Goal: Task Accomplishment & Management: Complete application form

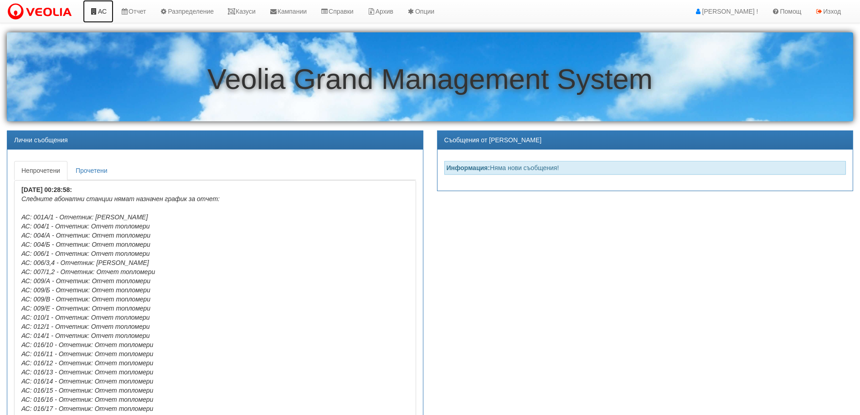
click at [95, 9] on icon at bounding box center [94, 11] width 8 height 6
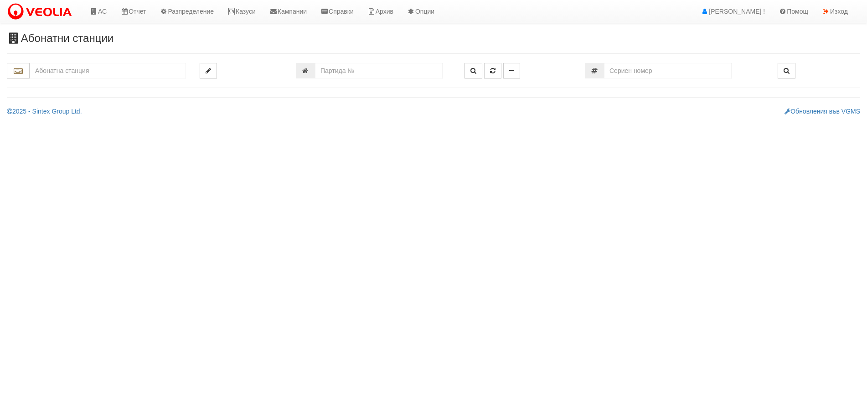
click at [61, 72] on input "text" at bounding box center [108, 70] width 156 height 15
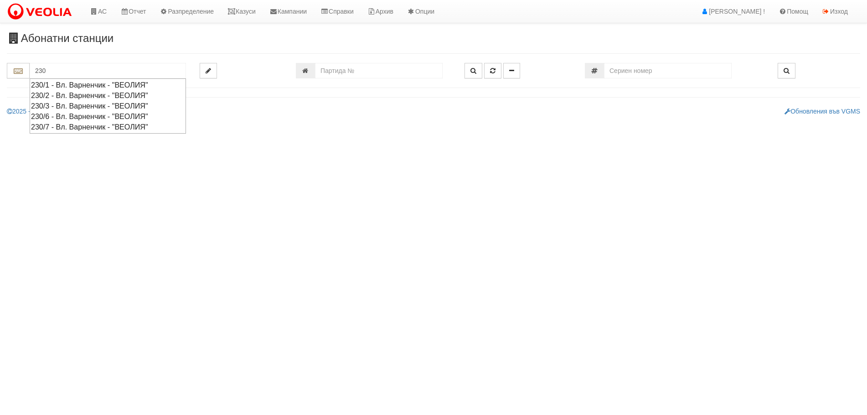
click at [73, 86] on div "230/1 - Вл. Варненчик - "ВЕОЛИЯ"" at bounding box center [108, 85] width 154 height 10
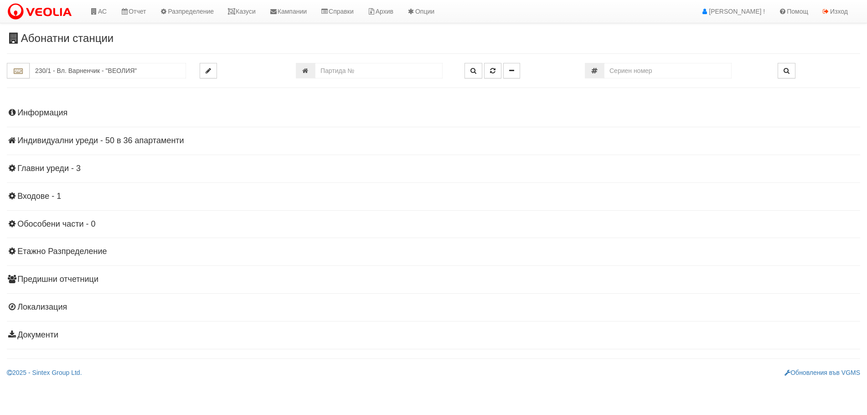
click at [127, 139] on h4 "Индивидуални уреди - 50 в 36 апартаменти" at bounding box center [433, 140] width 853 height 9
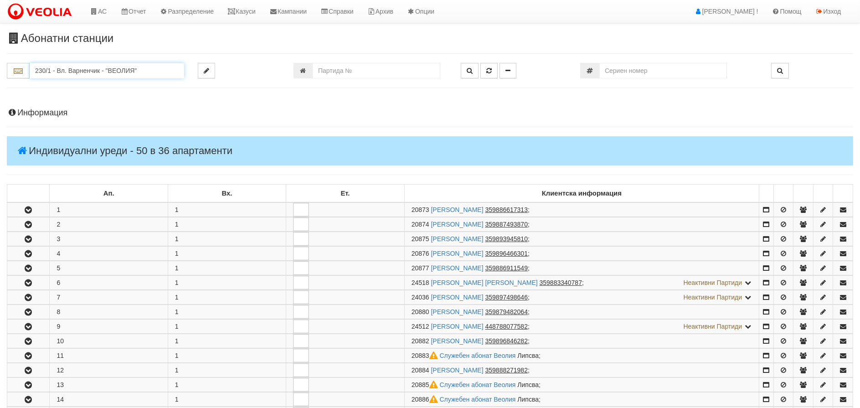
click at [65, 76] on input "230/1 - Вл. Варненчик - "ВЕОЛИЯ"" at bounding box center [107, 70] width 154 height 15
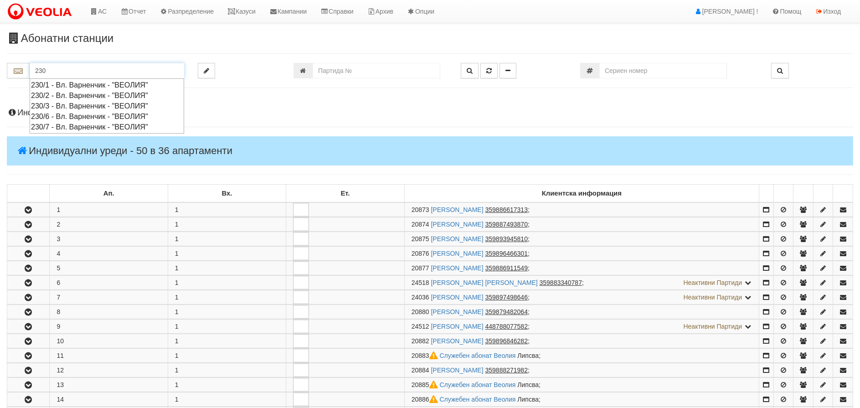
click at [53, 106] on div "230/3 - Вл. Варненчик - "ВЕОЛИЯ"" at bounding box center [107, 106] width 152 height 10
type input "230/3 - Вл. Варненчик - "ВЕОЛИЯ""
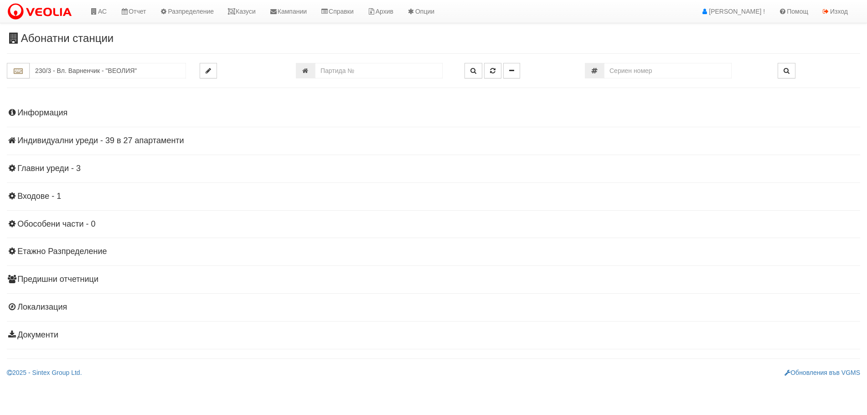
click at [30, 141] on h4 "Индивидуални уреди - 39 в 27 апартаменти" at bounding box center [433, 140] width 853 height 9
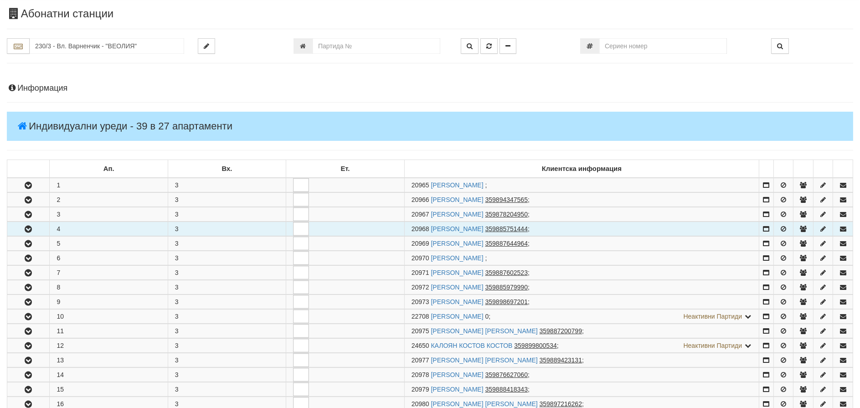
scroll to position [46, 0]
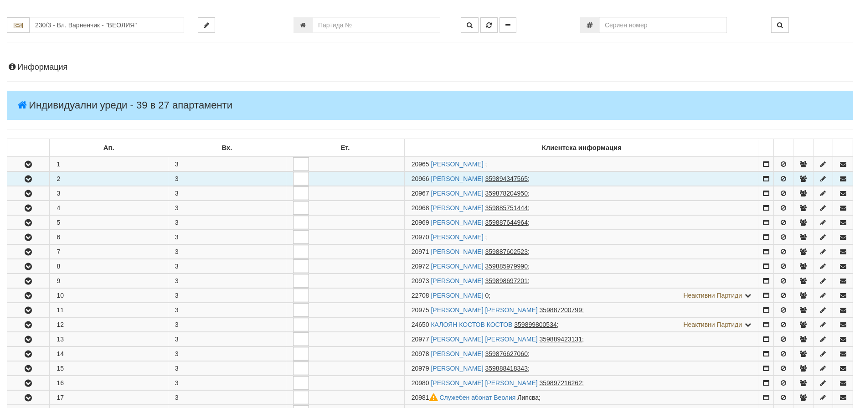
click at [29, 178] on icon "button" at bounding box center [28, 179] width 11 height 6
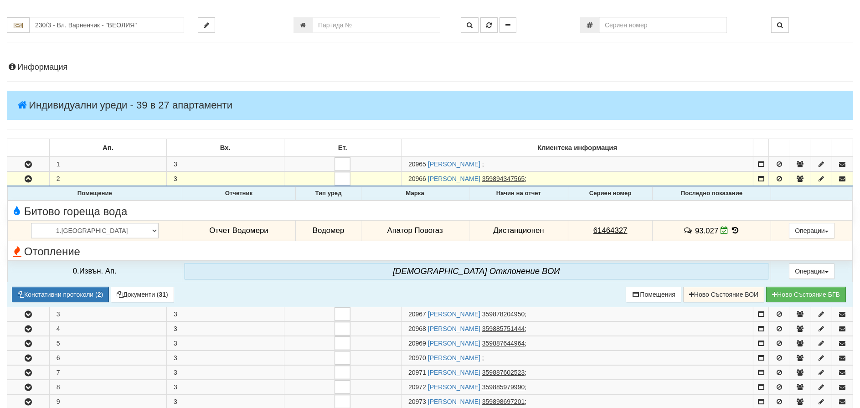
click at [731, 228] on icon at bounding box center [736, 230] width 10 height 8
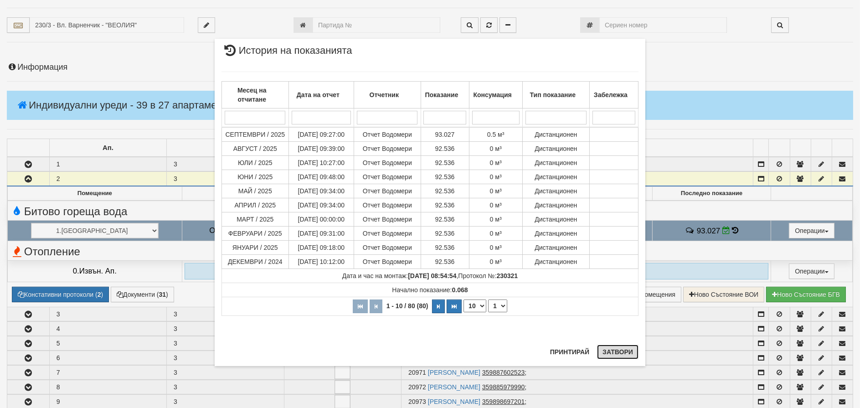
click at [620, 352] on button "Затвори" at bounding box center [617, 352] width 41 height 15
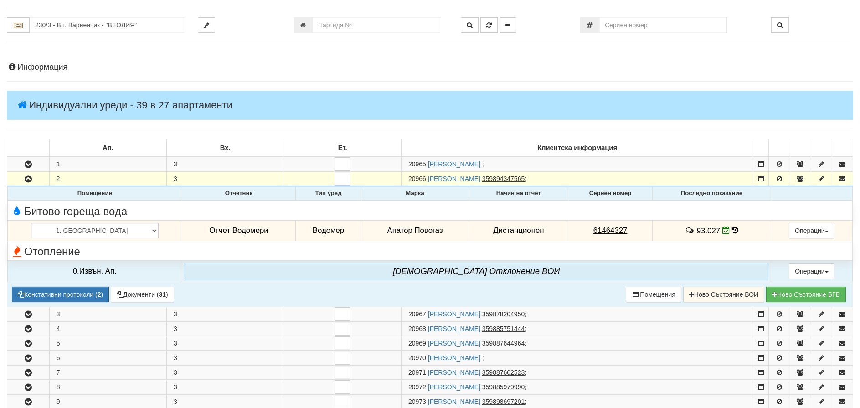
click at [732, 226] on icon at bounding box center [735, 230] width 6 height 8
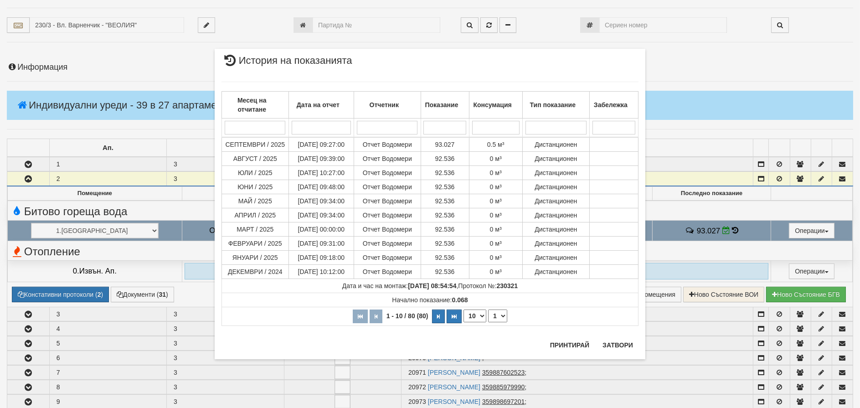
click at [473, 317] on select "10 20 30 40" at bounding box center [474, 315] width 23 height 13
select select "40"
click at [463, 322] on select "10 20 30 40" at bounding box center [474, 315] width 23 height 13
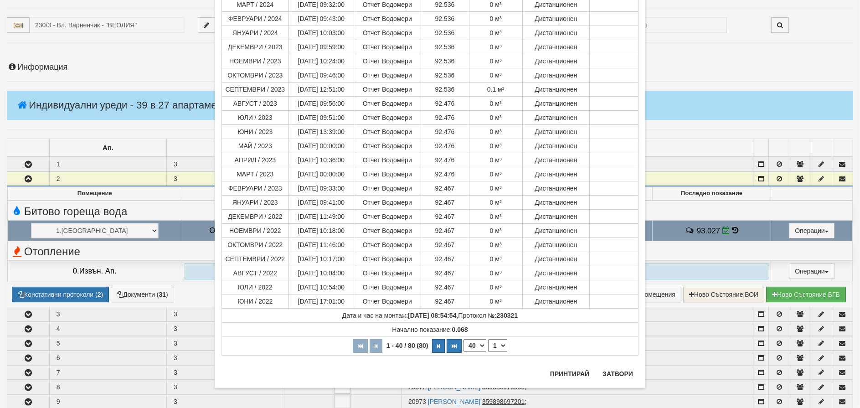
scroll to position [371, 0]
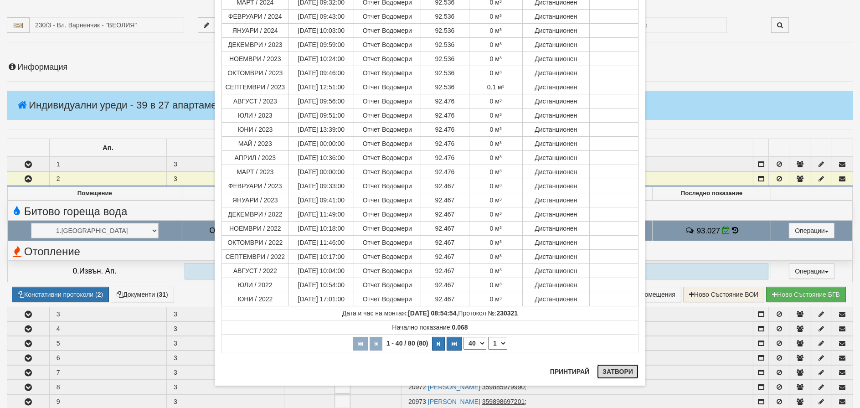
click at [614, 375] on button "Затвори" at bounding box center [617, 371] width 41 height 15
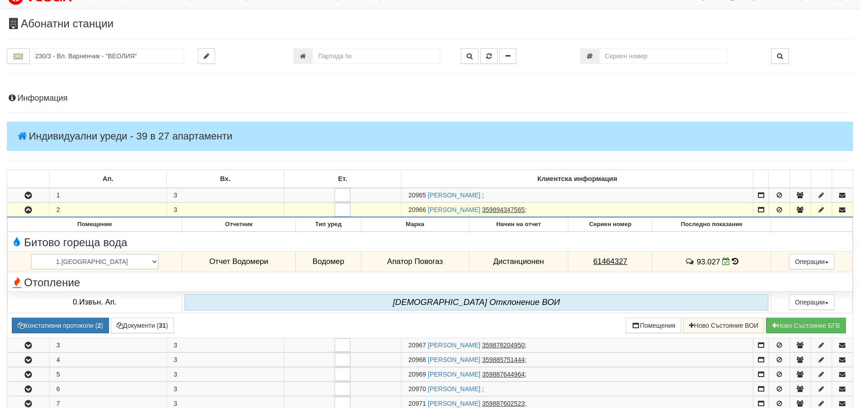
scroll to position [0, 0]
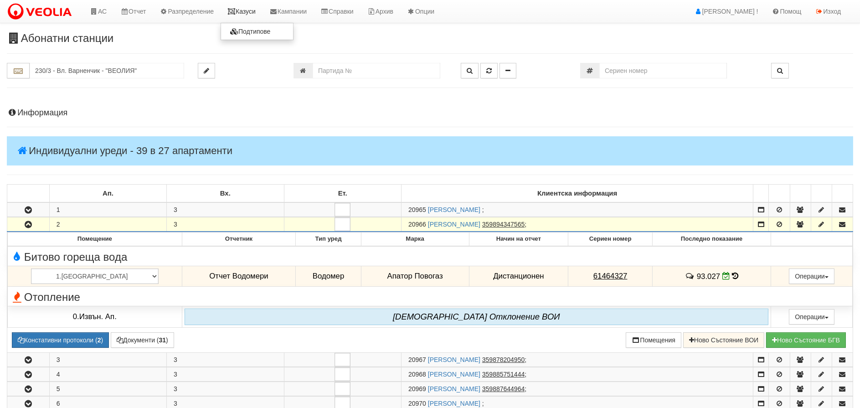
click at [251, 10] on link "Казуси" at bounding box center [242, 11] width 42 height 23
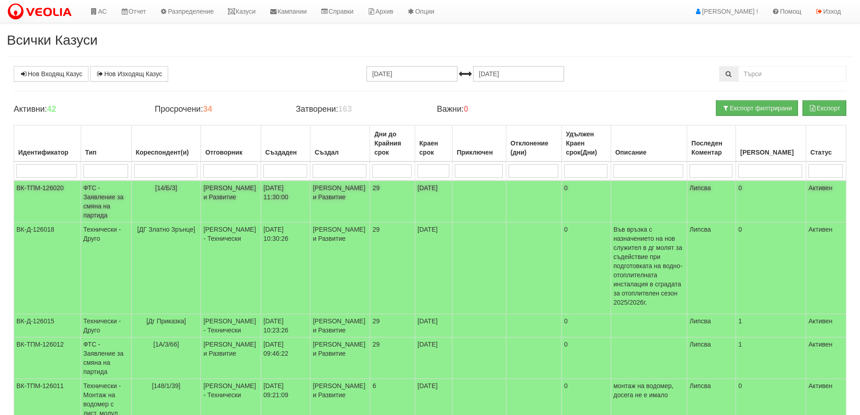
click at [106, 196] on td "ФТС - Заявление за смяна на партида" at bounding box center [106, 201] width 51 height 42
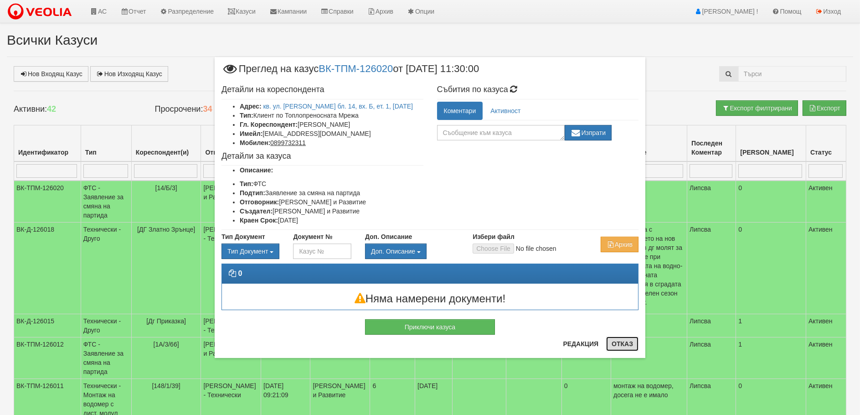
click at [617, 345] on button "Отказ" at bounding box center [622, 343] width 32 height 15
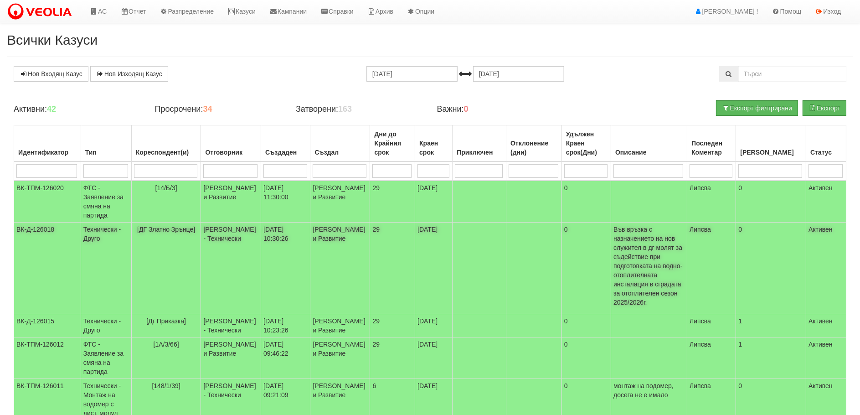
click at [39, 249] on td "ВК-Д-126018" at bounding box center [47, 268] width 67 height 92
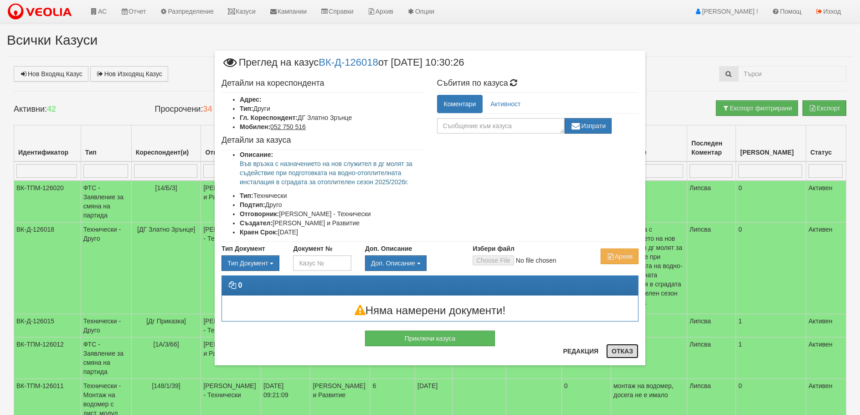
click at [622, 354] on button "Отказ" at bounding box center [622, 351] width 32 height 15
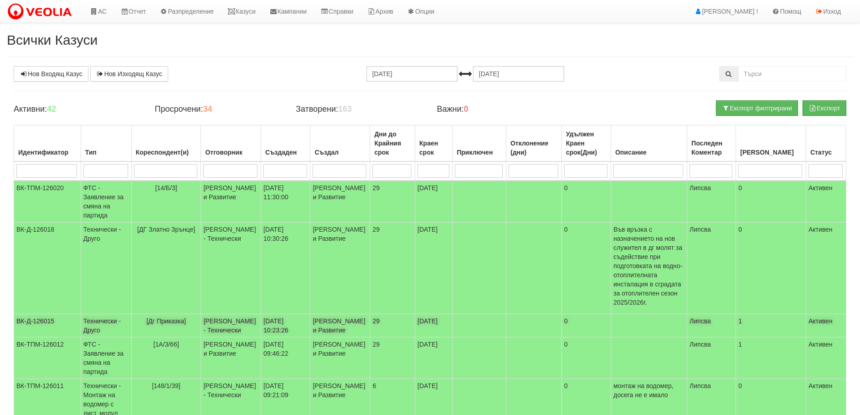
click at [95, 314] on td "Технически - Друго" at bounding box center [106, 325] width 51 height 23
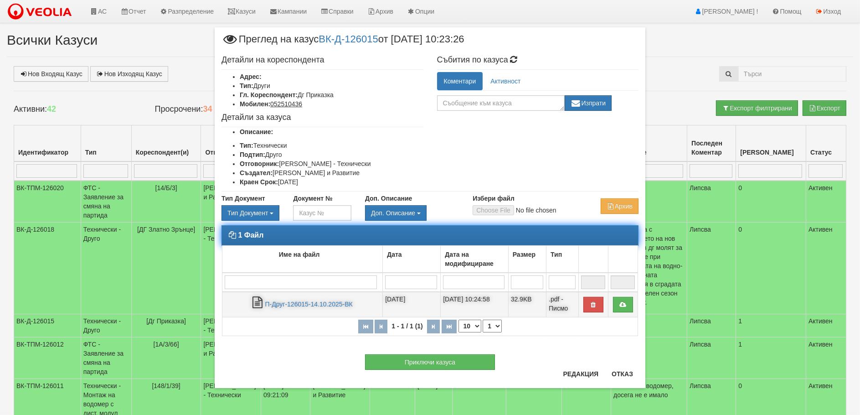
click at [306, 299] on td "П-Друг-126015-14.10.2025-ВК" at bounding box center [302, 305] width 160 height 26
click at [306, 303] on link "П-Друг-126015-14.10.2025-ВК" at bounding box center [309, 303] width 88 height 7
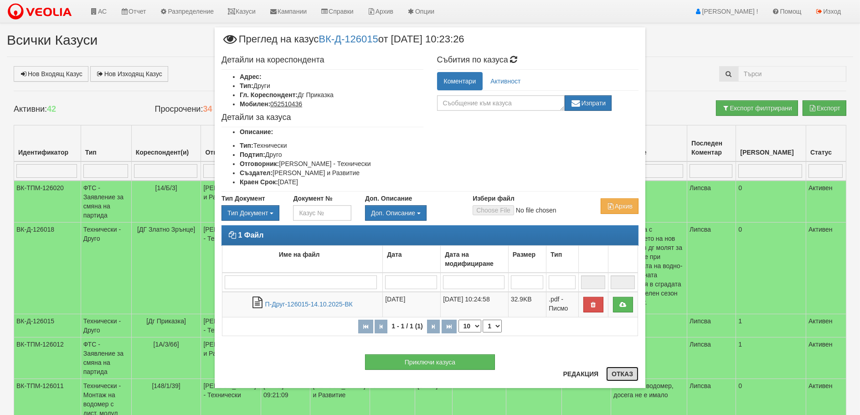
click at [614, 376] on button "Отказ" at bounding box center [622, 373] width 32 height 15
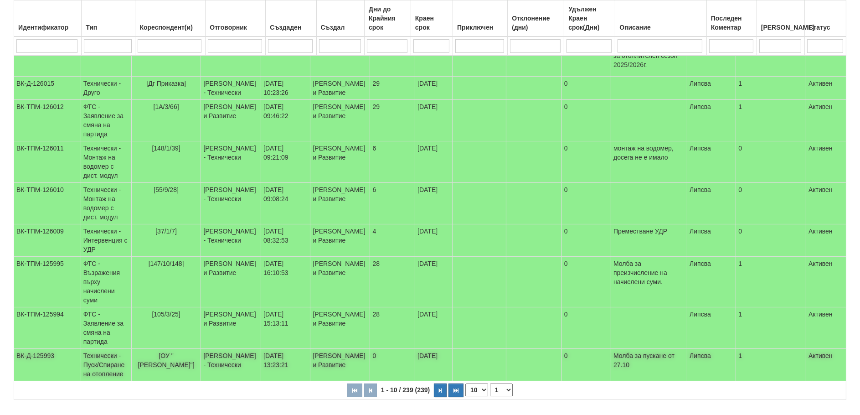
scroll to position [257, 0]
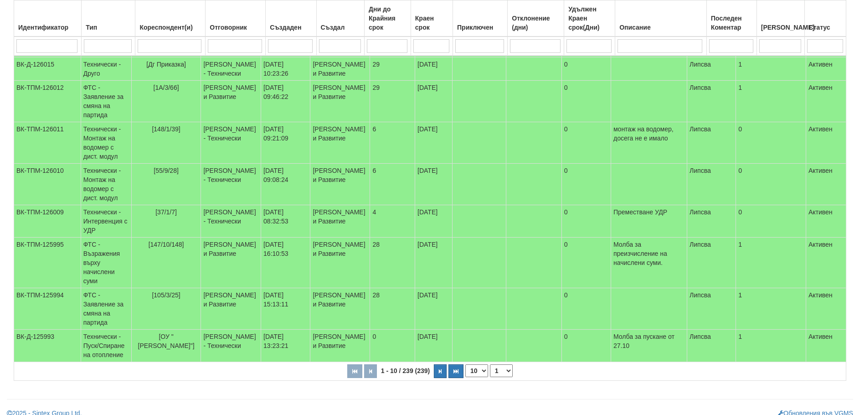
click at [476, 364] on select "10 20 30 40" at bounding box center [476, 370] width 23 height 13
select select "40"
click at [467, 377] on select "10 20 30 40" at bounding box center [476, 370] width 23 height 13
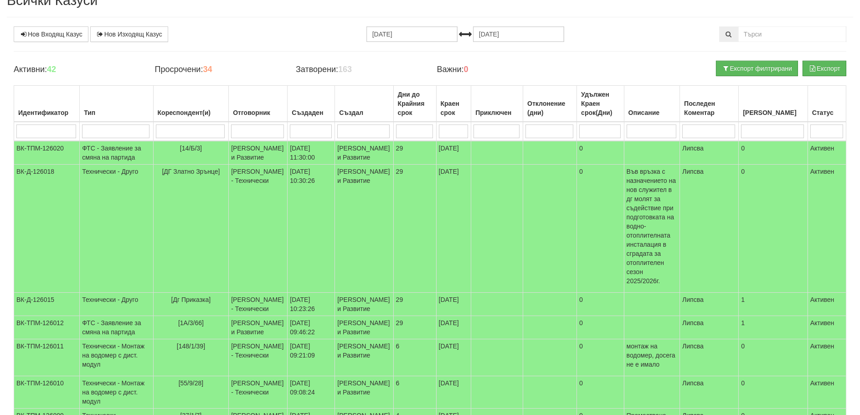
scroll to position [0, 0]
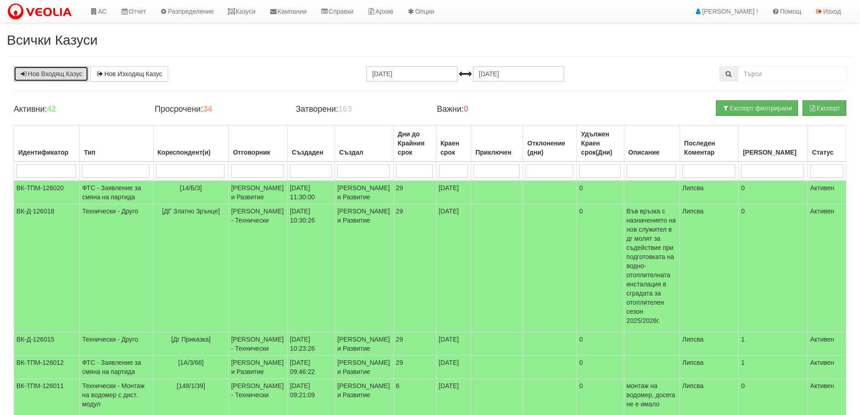
click at [41, 72] on link "Нов Входящ Казус" at bounding box center [51, 73] width 75 height 15
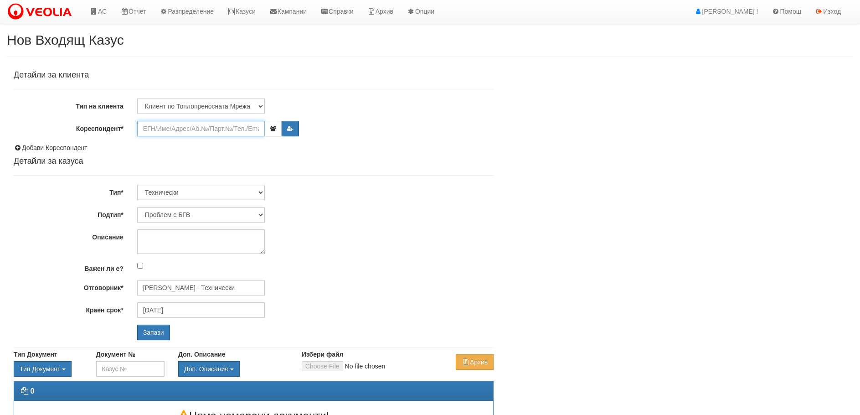
click at [171, 130] on input "Кореспондент*" at bounding box center [201, 128] width 128 height 15
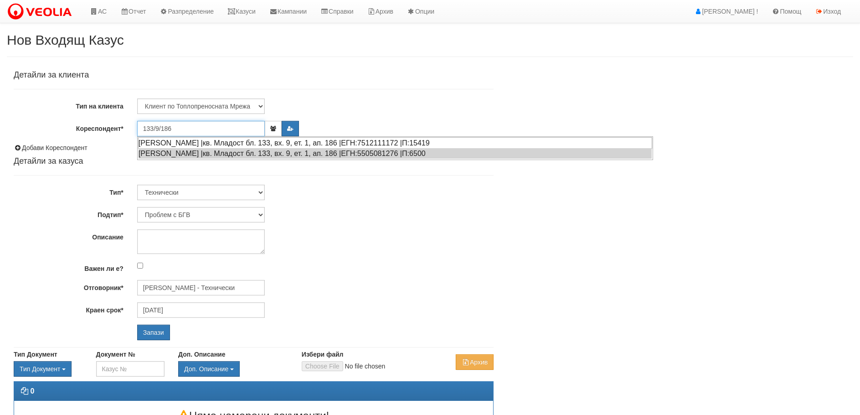
click at [204, 143] on div "НАДЕЖДА ИВАНОВА АЛЕКСАНДРОВА |кв. Младост бл. 133, вх. 9, ет. 1, ап. 186 |ЕГН:7…" at bounding box center [395, 142] width 514 height 11
type input "НАДЕЖДА ИВАНОВА АЛЕКСАНДРОВА"
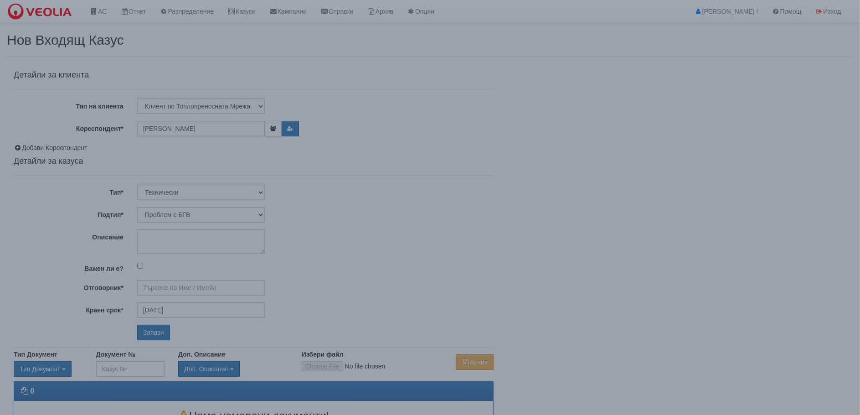
type input "Дончо Дончев - Технически"
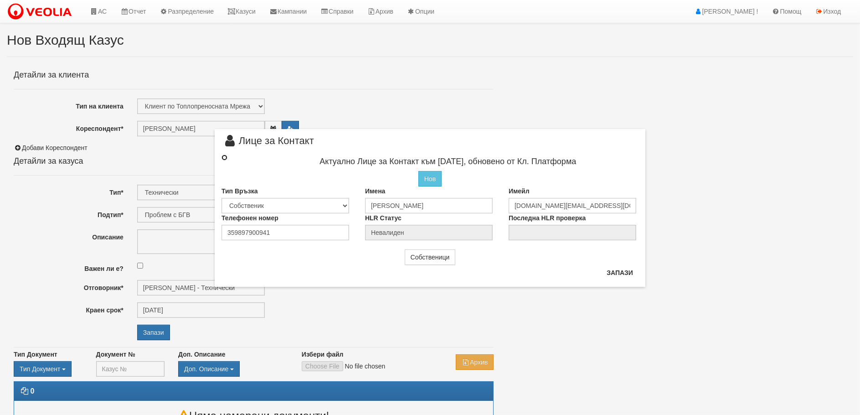
click at [224, 160] on input "radio" at bounding box center [224, 157] width 6 height 6
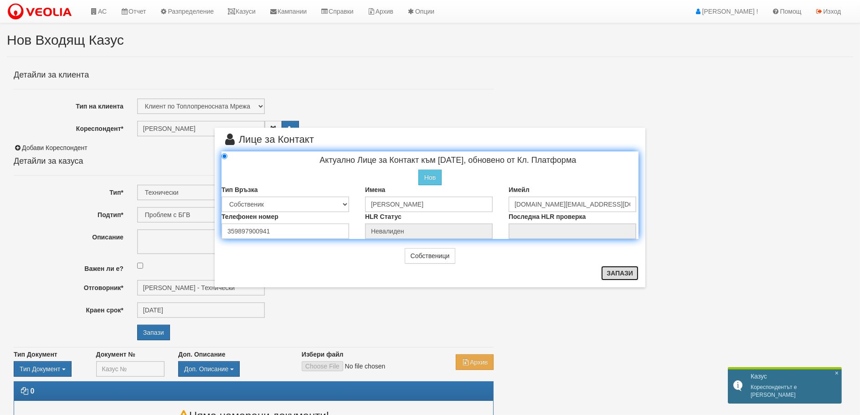
click at [630, 276] on button "Запази" at bounding box center [619, 273] width 37 height 15
radio input "true"
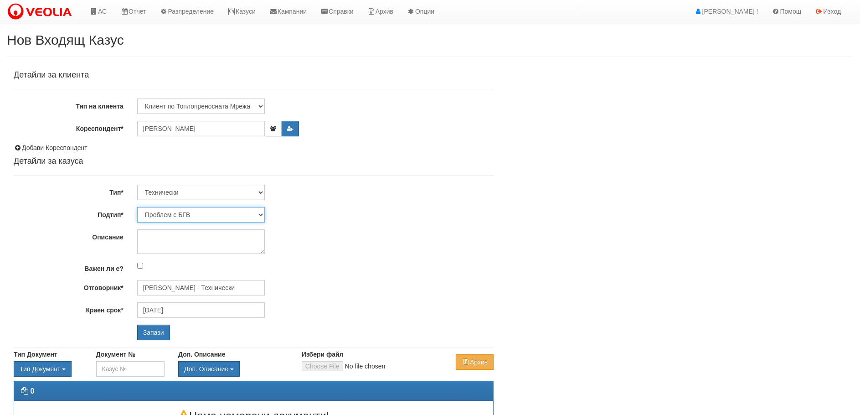
click at [259, 214] on select "Проблем с БГВ Теч ВОИ Теч БГВ Теч в АС Теч от водомер Проблем в АС Интервенция …" at bounding box center [201, 214] width 128 height 15
select select "Проблем в АС"
click at [137, 207] on select "Проблем с БГВ Теч ВОИ Теч БГВ Теч в АС Теч от водомер Проблем в АС Интервенция …" at bounding box center [201, 214] width 128 height 15
type input "17/10/2025"
type input "Дончо Дончев - Технически"
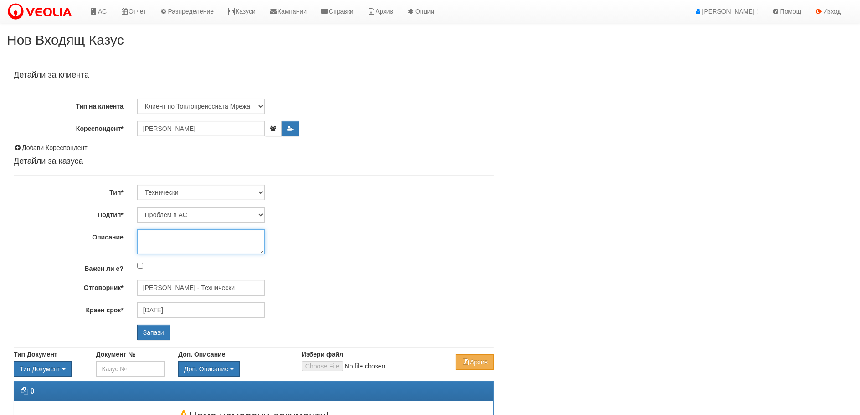
click at [164, 242] on textarea "Описание" at bounding box center [201, 241] width 128 height 25
click at [147, 231] on textarea "Описание" at bounding box center [201, 241] width 128 height 25
click at [188, 247] on textarea "Оплакват се, че от две седмици всяка сутрин към" at bounding box center [201, 241] width 128 height 25
type textarea "Оплакват се, че от две седмици всяка сутрин след 4 часа се чува шум от АС."
click at [156, 331] on input "Запази" at bounding box center [153, 331] width 33 height 15
